Goal: Transaction & Acquisition: Obtain resource

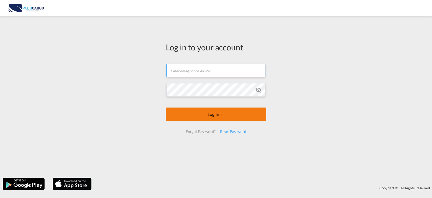
type input "[PERSON_NAME][EMAIL_ADDRESS][PERSON_NAME][DOMAIN_NAME]"
click at [248, 118] on button "Log In" at bounding box center [216, 114] width 101 height 14
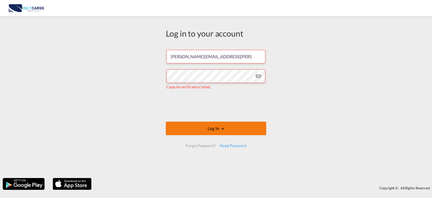
click at [229, 124] on button "Log In" at bounding box center [216, 128] width 101 height 14
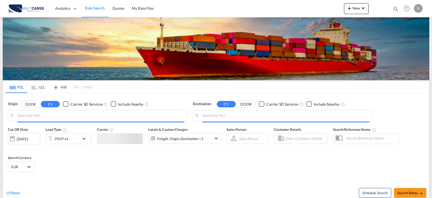
type input "Leixoes, PTLEI"
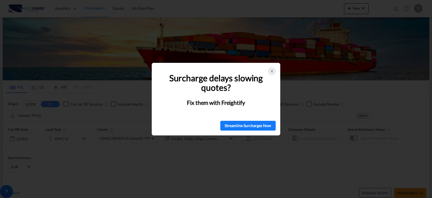
click at [270, 70] on icon at bounding box center [272, 71] width 4 height 4
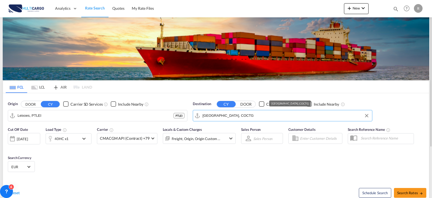
click at [240, 120] on md-autocomplete-wrap "[GEOGRAPHIC_DATA], COCTG" at bounding box center [286, 116] width 167 height 11
click at [239, 116] on input "[GEOGRAPHIC_DATA], COCTG" at bounding box center [286, 115] width 167 height 8
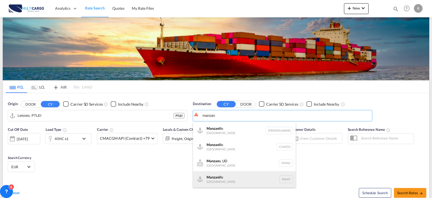
click at [231, 179] on div "Manzan illo Panama PAMIT" at bounding box center [244, 179] width 103 height 16
type input "Manzanillo, PAMIT"
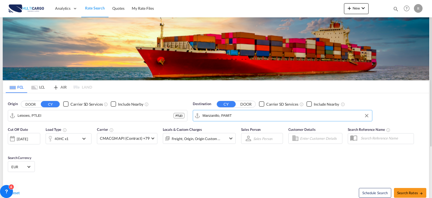
click at [88, 135] on md-icon "icon-chevron-down" at bounding box center [85, 138] width 9 height 6
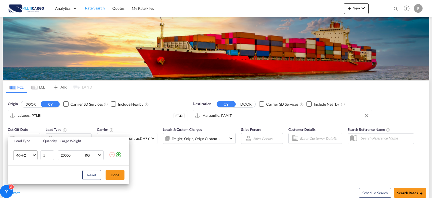
click at [34, 154] on span "Choose: \a40HC" at bounding box center [34, 154] width 3 height 3
click at [121, 156] on md-backdrop at bounding box center [216, 99] width 432 height 198
click at [122, 154] on md-icon "icon-plus-circle-outline" at bounding box center [118, 154] width 6 height 6
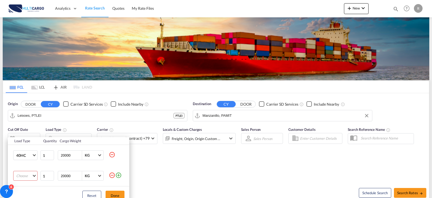
click at [34, 172] on md-select "Choose 20GP 40GP 40HC 45HC 20RE 40RE 40HR 20OT 40OT 20FR 40FR 40NR 20NR 45S 20T…" at bounding box center [25, 176] width 24 height 10
click at [34, 131] on md-option "20GP" at bounding box center [30, 132] width 37 height 13
click at [122, 191] on button "Done" at bounding box center [115, 195] width 19 height 10
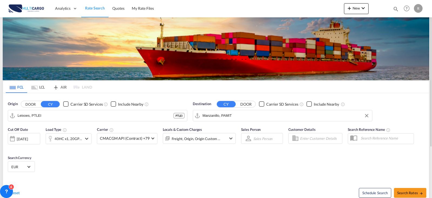
click at [190, 137] on div "Freight, Origin, Origin Custom +1" at bounding box center [196, 139] width 49 height 8
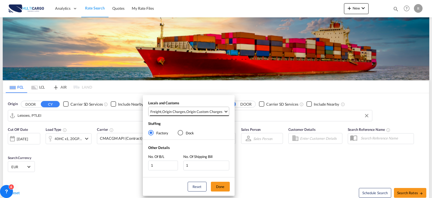
click at [216, 111] on div "Origin Custom Charges" at bounding box center [204, 111] width 36 height 5
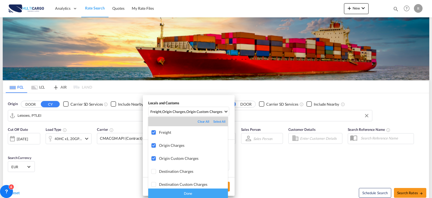
click at [182, 190] on div "Done" at bounding box center [188, 192] width 80 height 9
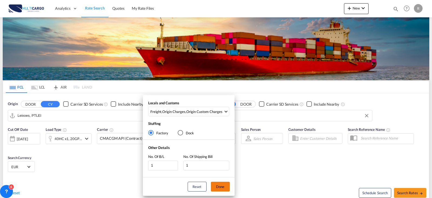
drag, startPoint x: 225, startPoint y: 188, endPoint x: 230, endPoint y: 187, distance: 5.6
click at [225, 188] on button "Done" at bounding box center [220, 186] width 19 height 10
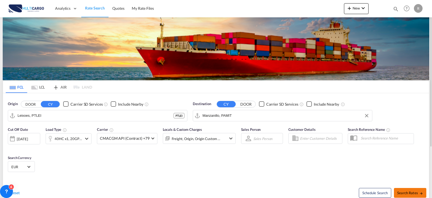
click at [420, 191] on md-icon "icon-arrow-right" at bounding box center [422, 193] width 4 height 4
type input "PTLEI to PAMIT / [DATE]"
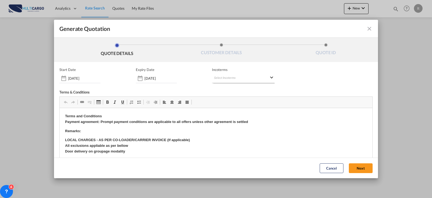
click at [240, 77] on md-select "Select Incoterms" at bounding box center [243, 78] width 63 height 10
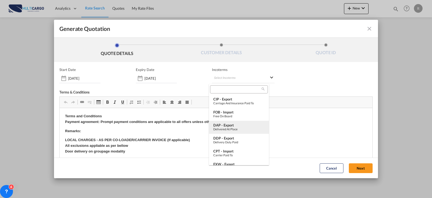
scroll to position [27, 0]
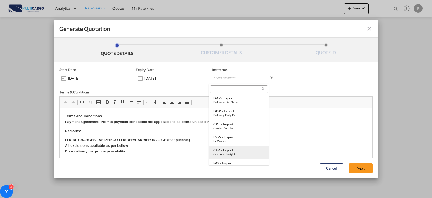
click at [230, 151] on div "CFR - export" at bounding box center [239, 150] width 51 height 4
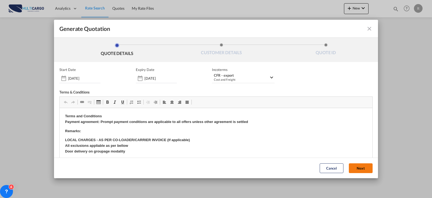
click at [349, 168] on button "Next" at bounding box center [361, 168] width 24 height 10
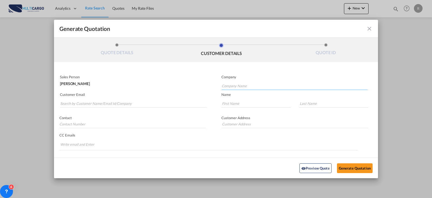
click at [230, 89] on input "Company Name" at bounding box center [295, 86] width 146 height 8
type input "nkt"
click at [100, 109] on div "Customer Email" at bounding box center [135, 100] width 162 height 20
click at [106, 104] on input "Search by Customer Name/Email Id/Company" at bounding box center [133, 103] width 147 height 8
type input "nkt"
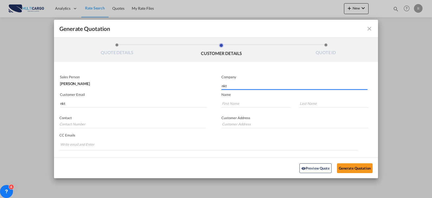
drag, startPoint x: 231, startPoint y: 82, endPoint x: 174, endPoint y: 91, distance: 56.9
click at [174, 91] on div "Sales Person [PERSON_NAME] Company nkt Customer Email nkt Name Contact Customer…" at bounding box center [216, 118] width 324 height 91
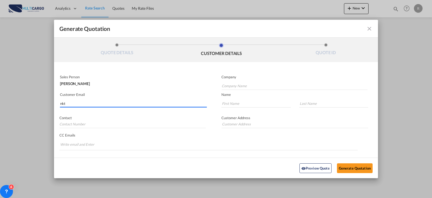
drag, startPoint x: 71, startPoint y: 104, endPoint x: -20, endPoint y: 95, distance: 91.8
click at [0, 95] on html "Analytics Reports Dashboard Rate Search Quotes My Rate Files" at bounding box center [216, 99] width 432 height 198
click at [111, 106] on input "Search by Customer Name/Email Id/Company" at bounding box center [133, 103] width 147 height 8
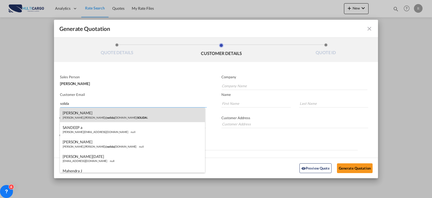
type input "solida"
click at [77, 113] on div "[PERSON_NAME] [PERSON_NAME].[PERSON_NAME]@ [PERSON_NAME] [DOMAIN_NAME] | SOLIDA…" at bounding box center [132, 114] width 145 height 15
type input "SOLIDAL"
type input "[PERSON_NAME][EMAIL_ADDRESS][PERSON_NAME][DOMAIN_NAME]"
type input "[PERSON_NAME]"
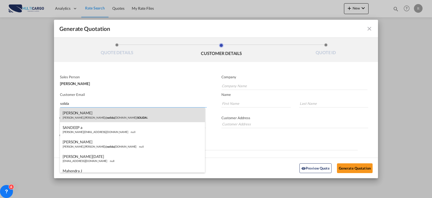
type input "[PERSON_NAME]"
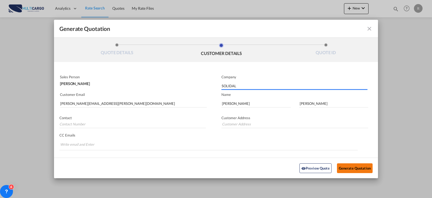
click at [340, 165] on button "Generate Quotation" at bounding box center [355, 168] width 36 height 10
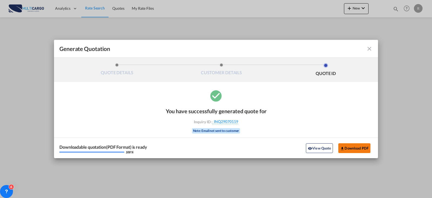
click at [346, 144] on button "Download PDF" at bounding box center [355, 148] width 32 height 10
